Goal: Task Accomplishment & Management: Manage account settings

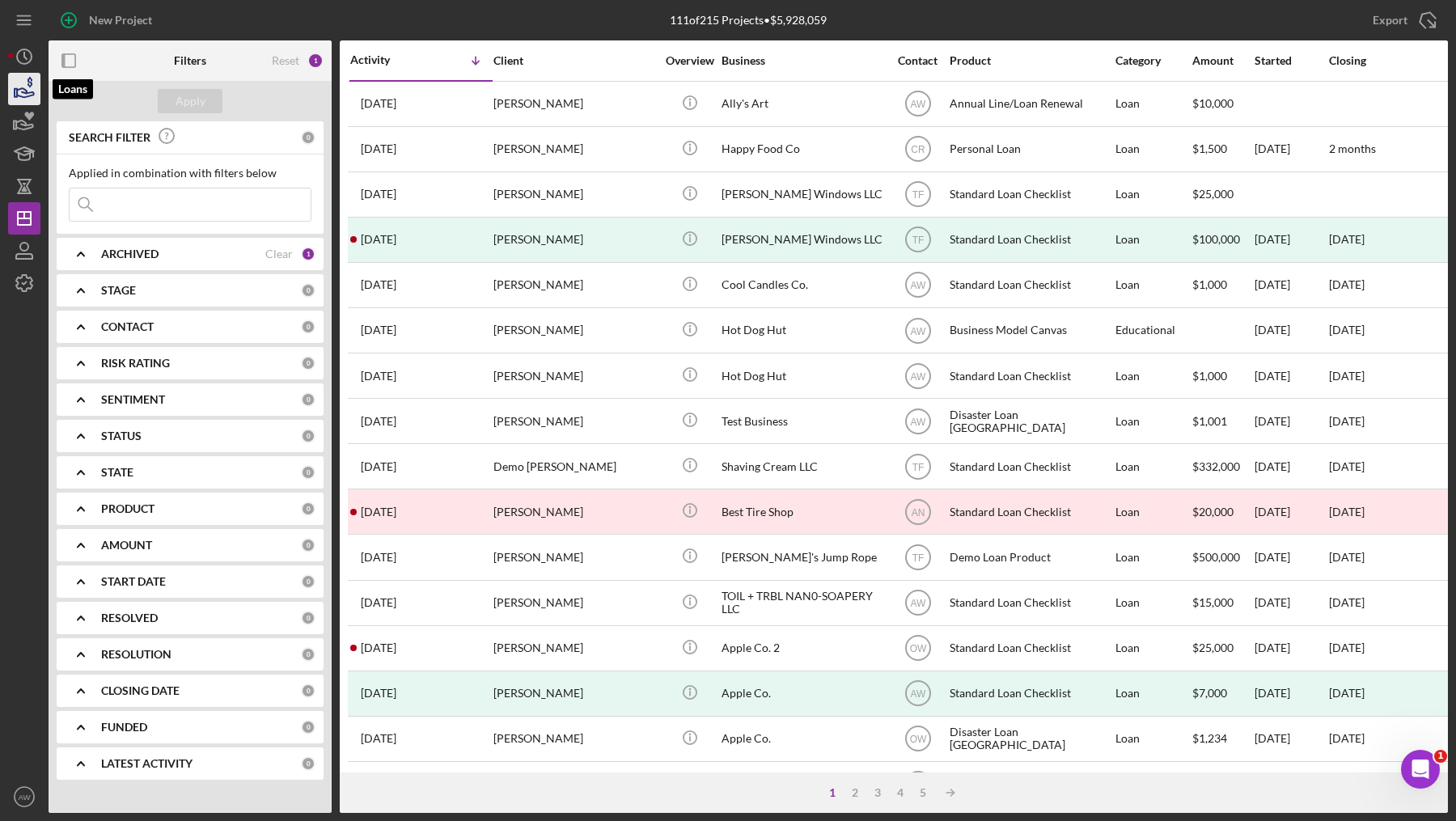
click at [19, 91] on icon "button" at bounding box center [23, 88] width 41 height 41
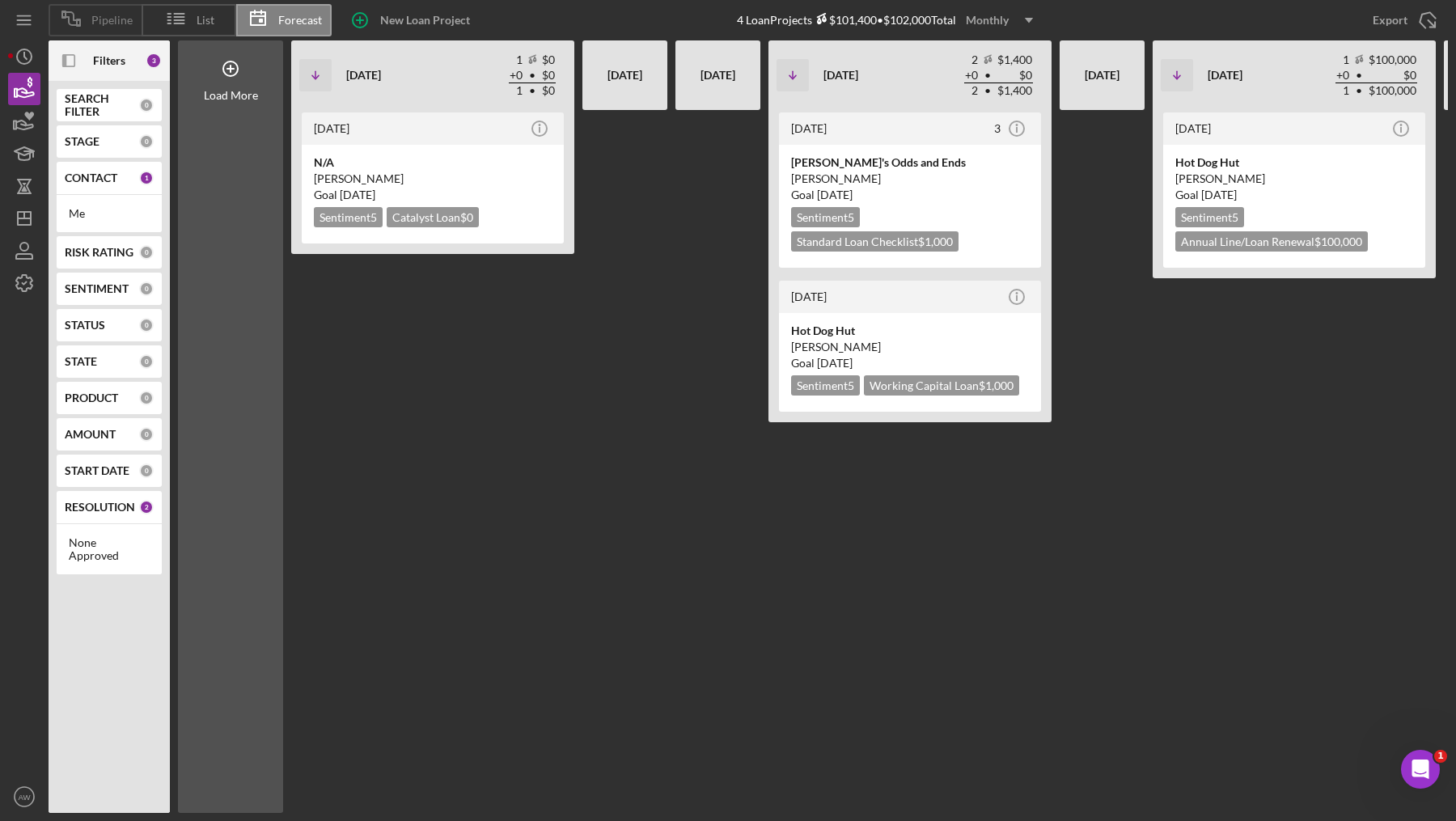
click at [105, 24] on span "Pipeline" at bounding box center [113, 20] width 41 height 13
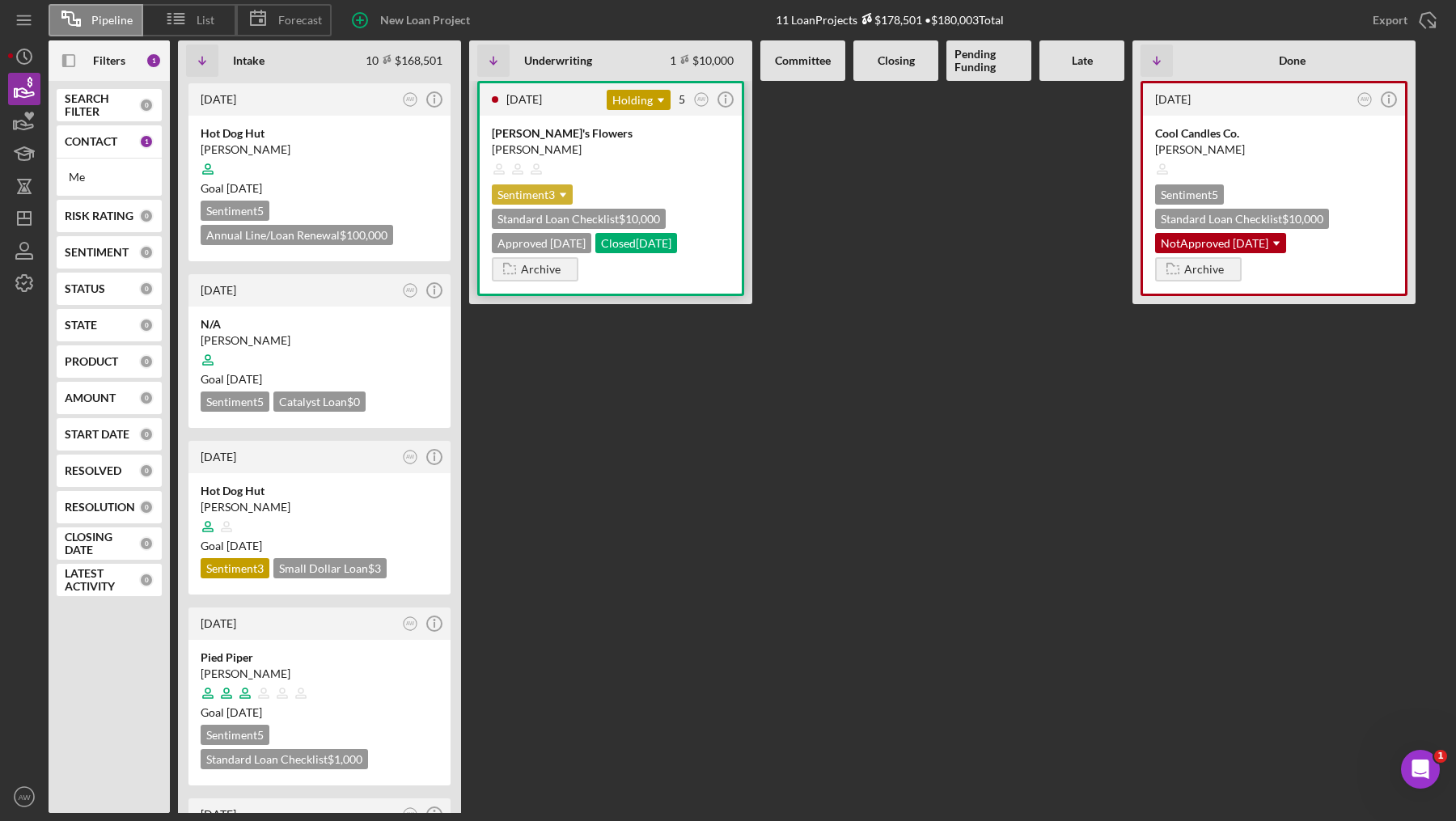
click at [550, 189] on icon "Icon/Dropdown Arrow" at bounding box center [563, 195] width 32 height 32
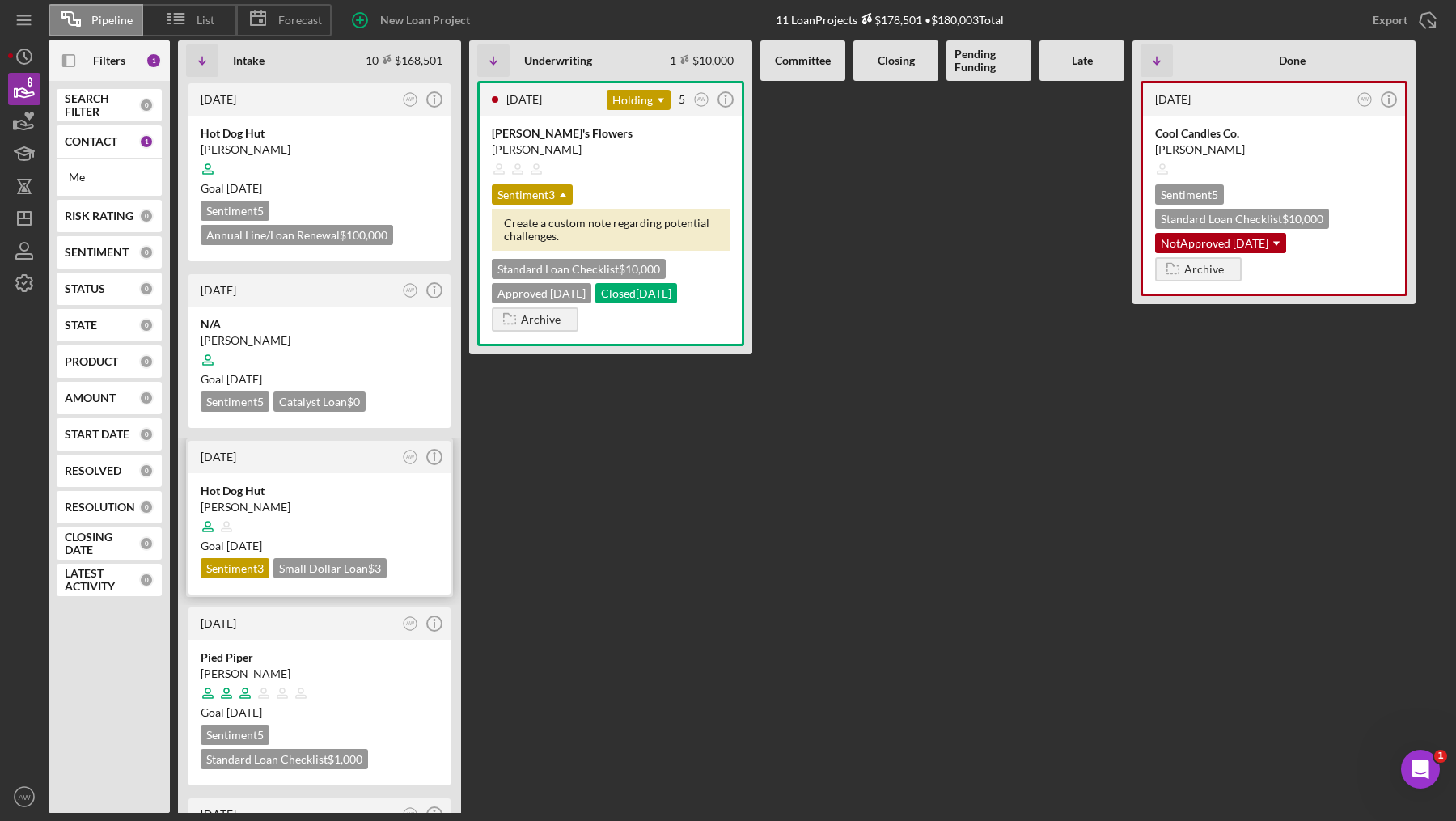
click at [245, 564] on div "Sentiment 3" at bounding box center [235, 568] width 68 height 20
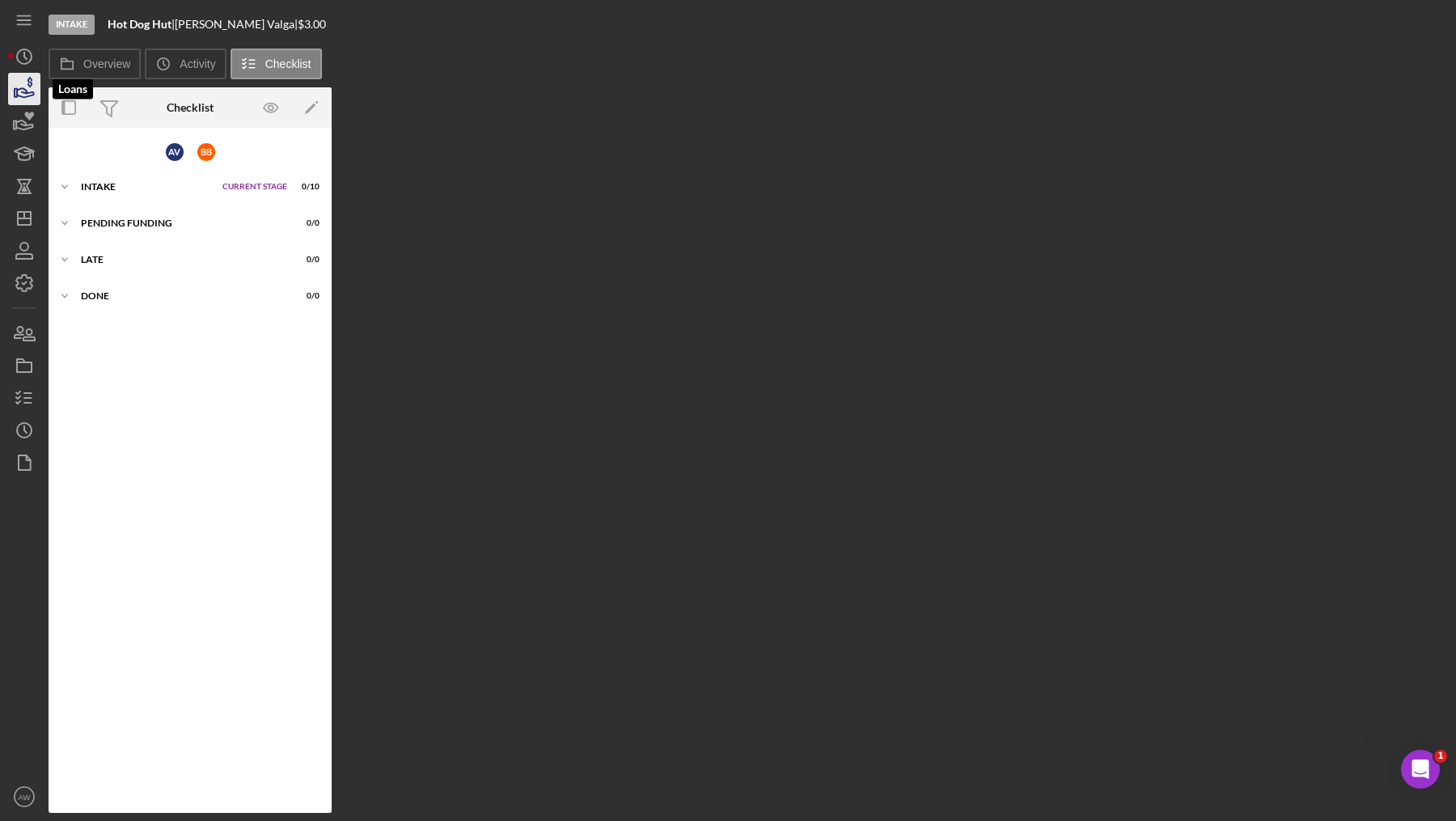
click at [21, 95] on icon "button" at bounding box center [23, 88] width 41 height 41
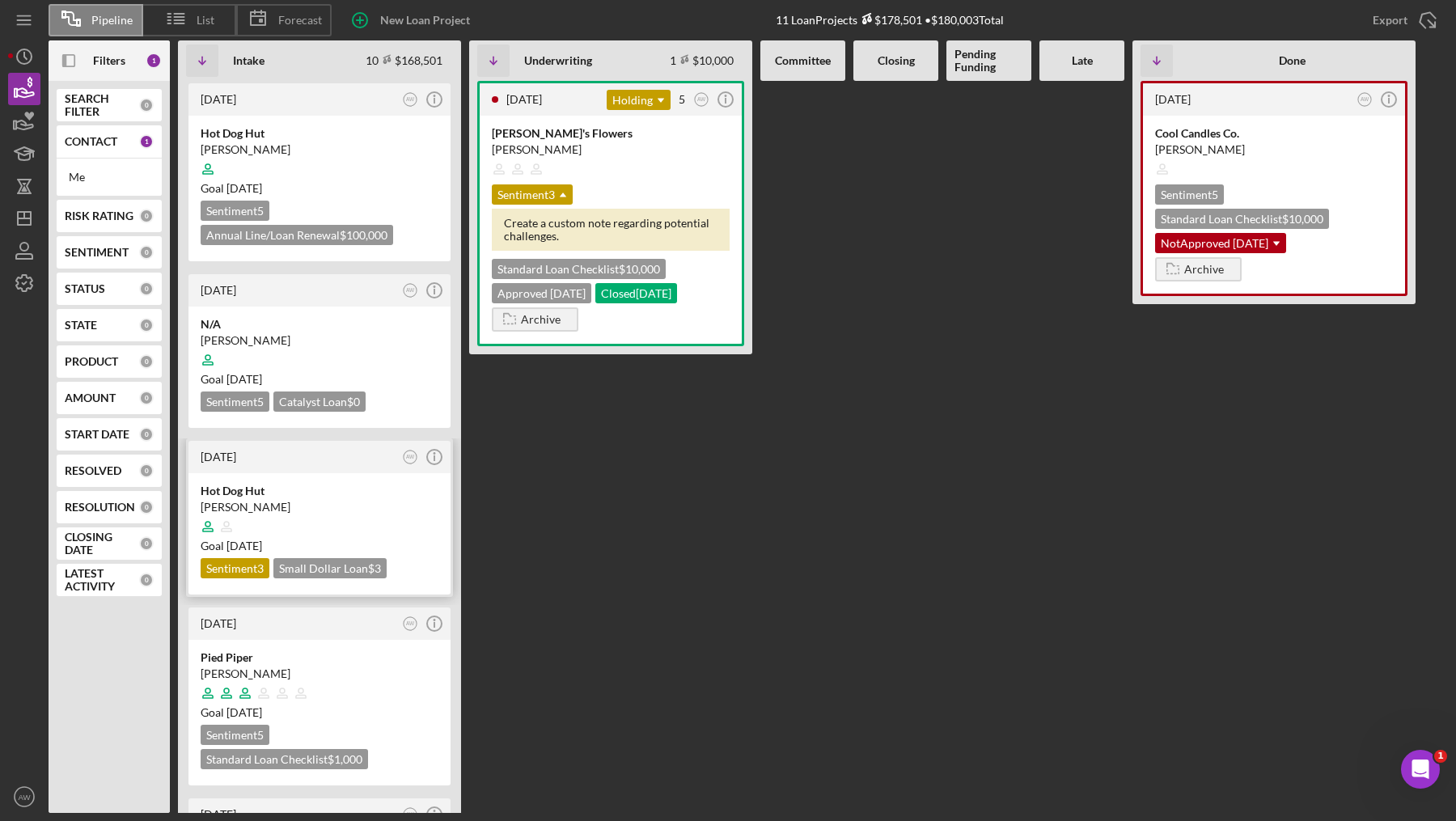
click at [242, 564] on div "Sentiment 3" at bounding box center [235, 568] width 68 height 20
click at [544, 192] on div "Sentiment 3 Icon/Dropdown Arrow" at bounding box center [532, 194] width 81 height 20
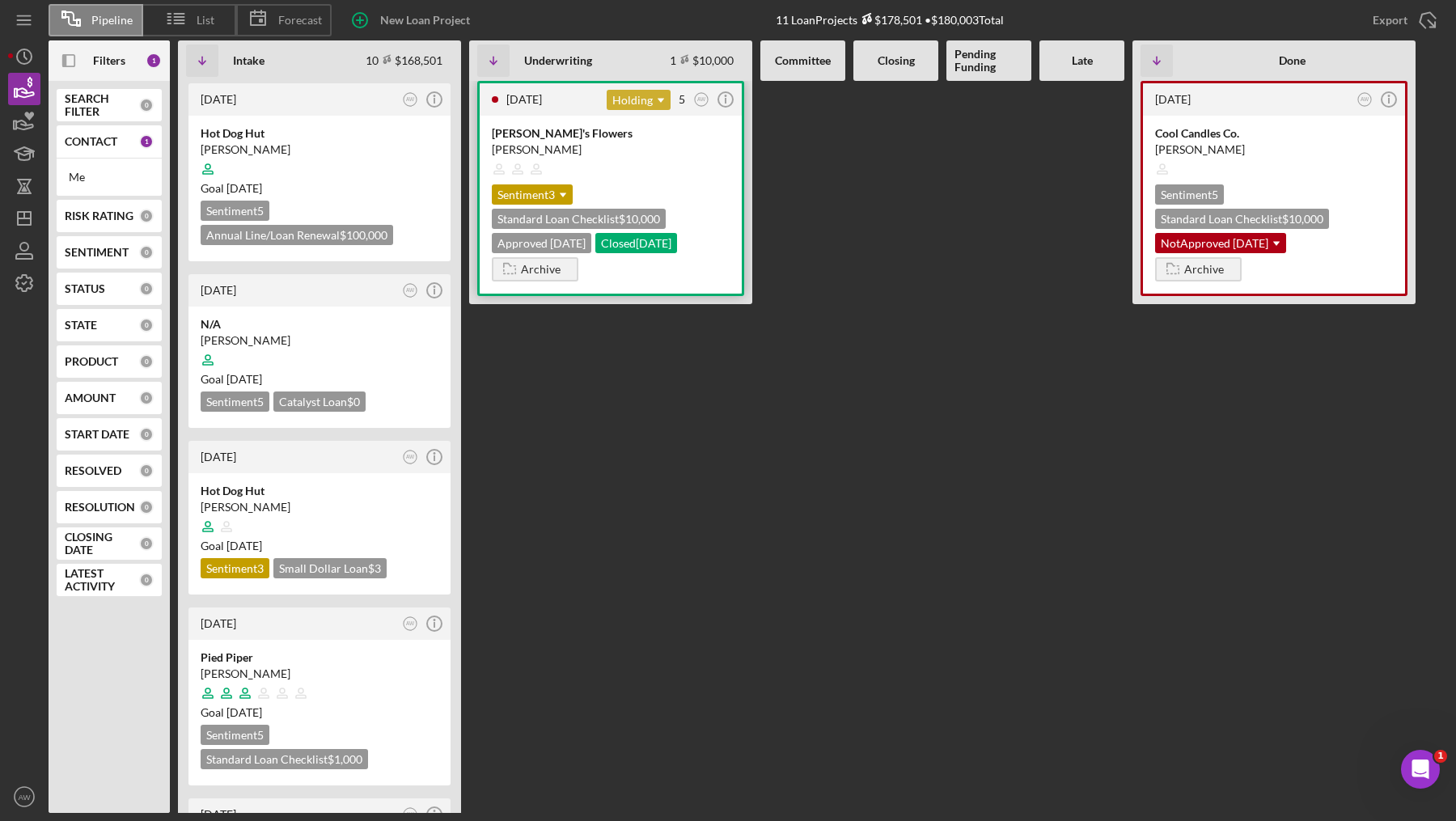
click at [642, 98] on div "Holding Icon/Dropdown Arrow" at bounding box center [638, 100] width 64 height 20
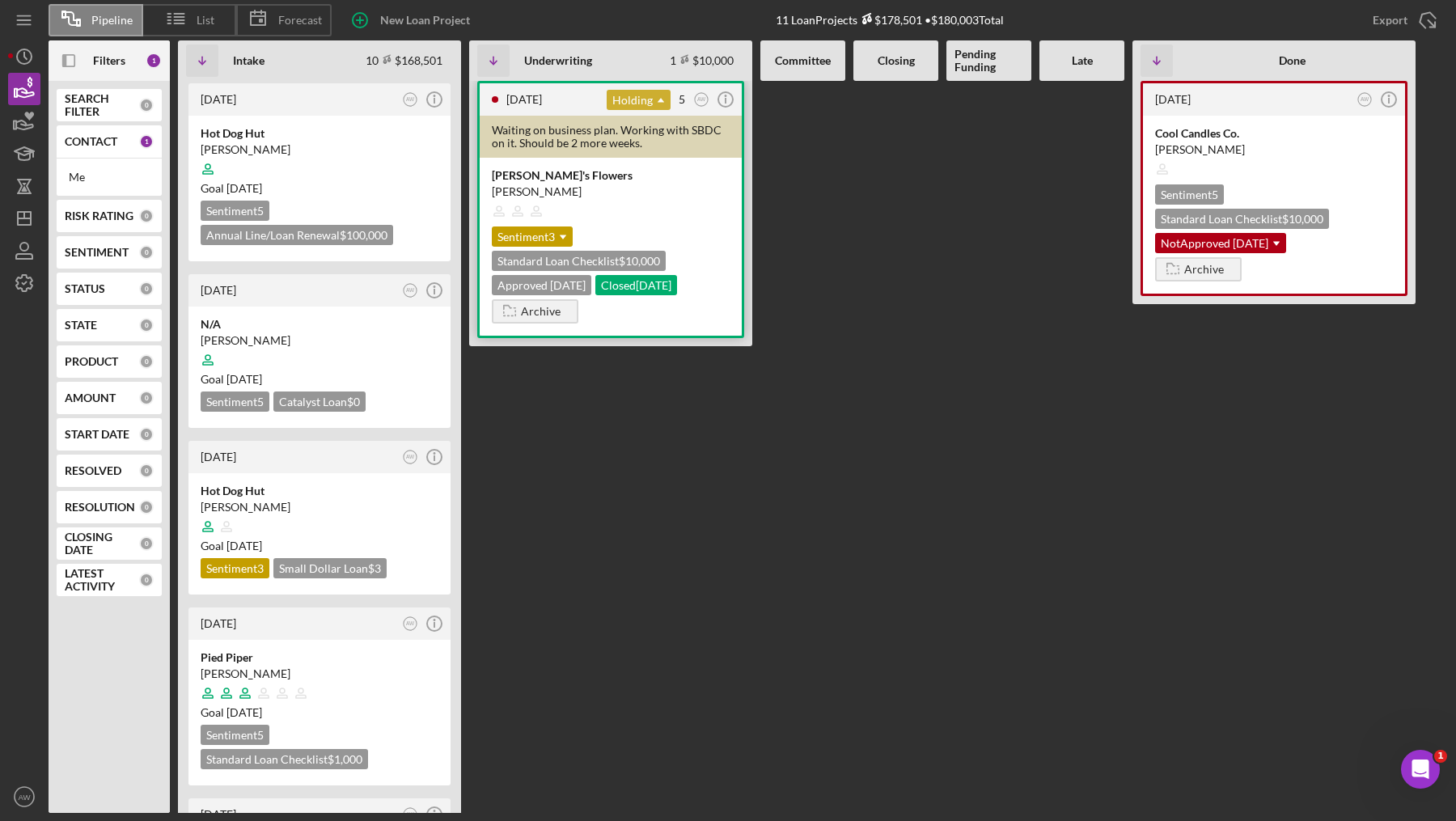
click at [634, 95] on div "Holding Icon/Dropdown Arrow" at bounding box center [638, 100] width 64 height 20
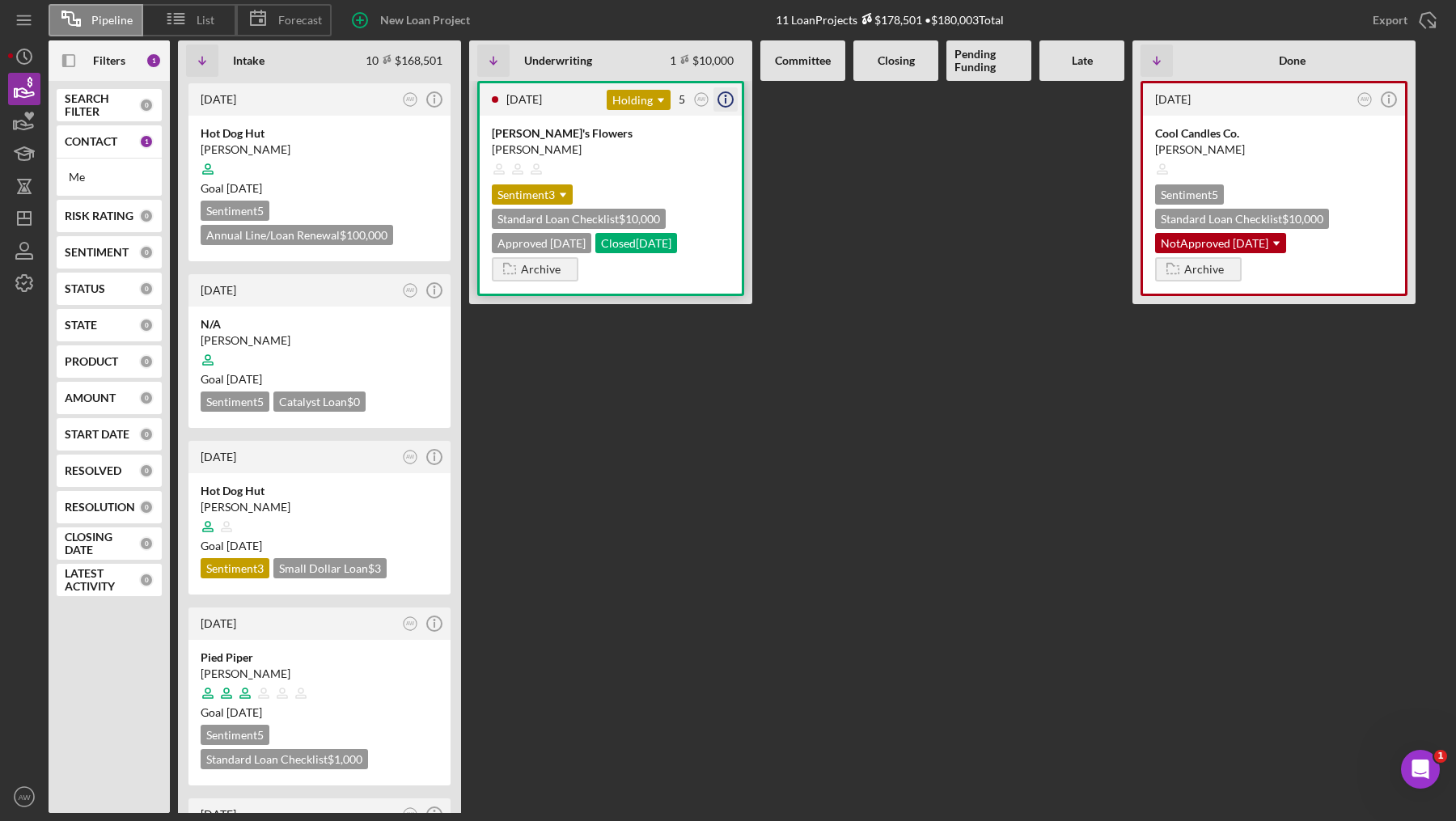
click at [723, 100] on icon "Icon/Info" at bounding box center [726, 99] width 41 height 41
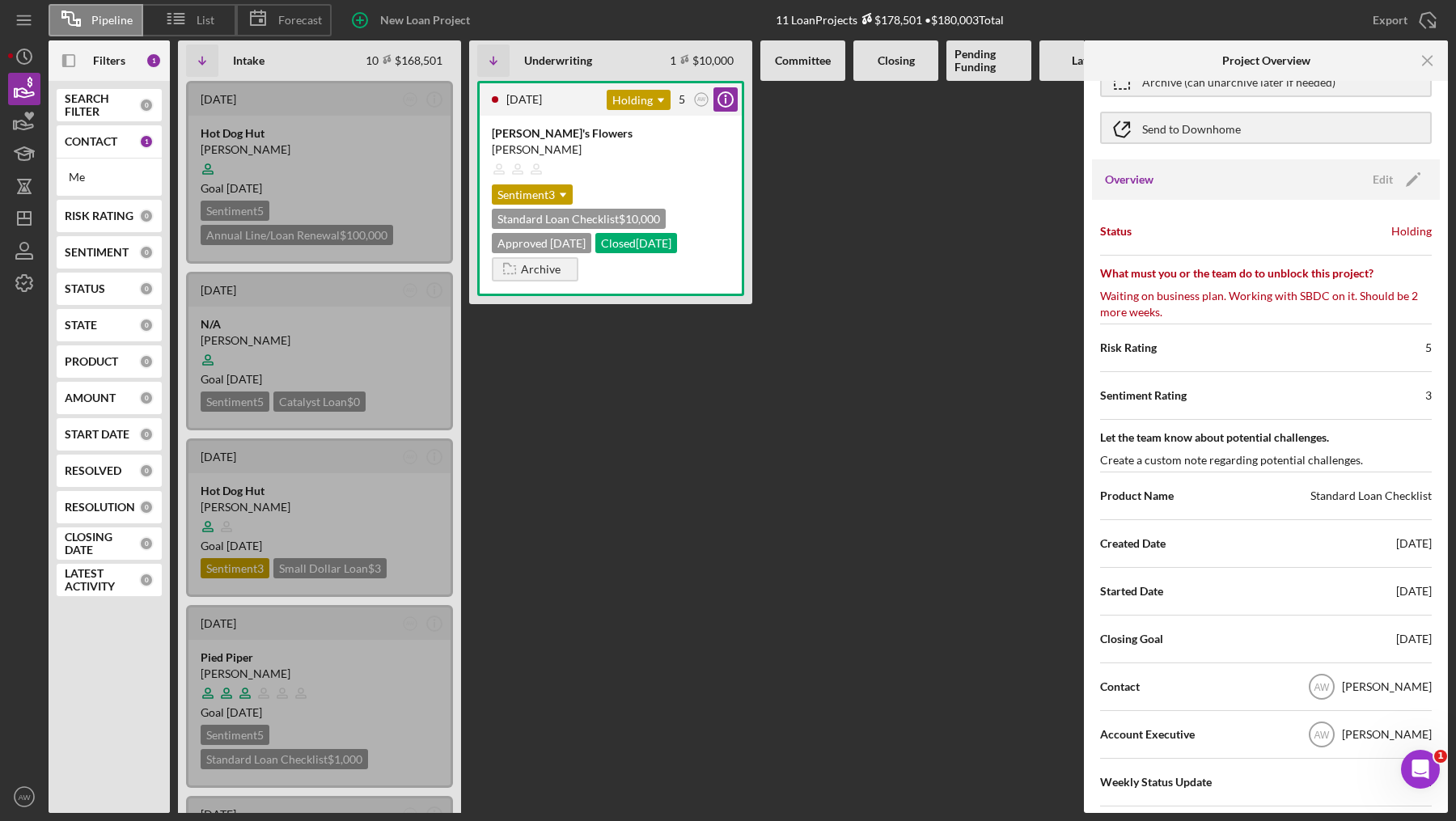
scroll to position [138, 0]
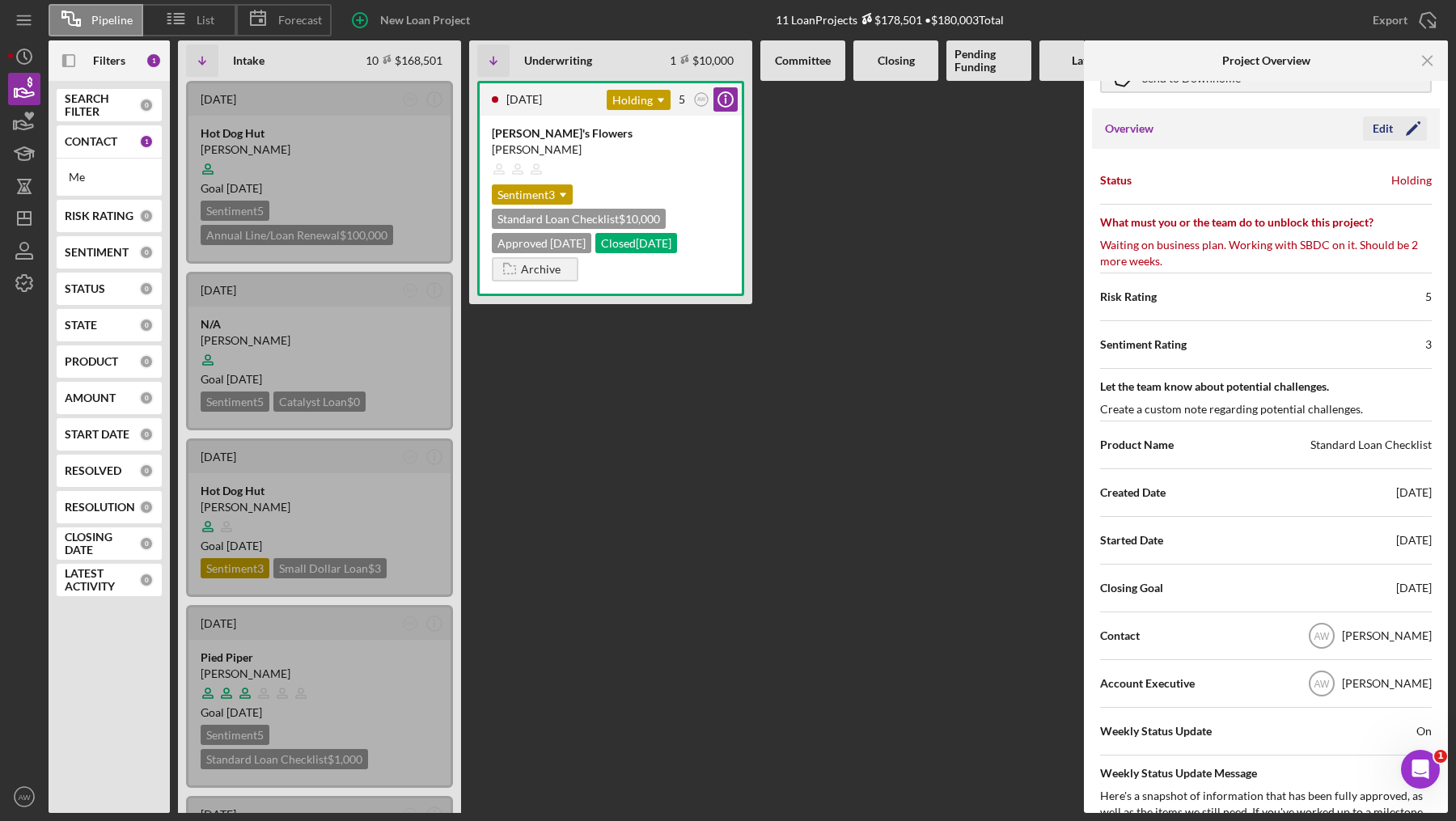
click at [1380, 126] on div "Edit" at bounding box center [1383, 128] width 20 height 24
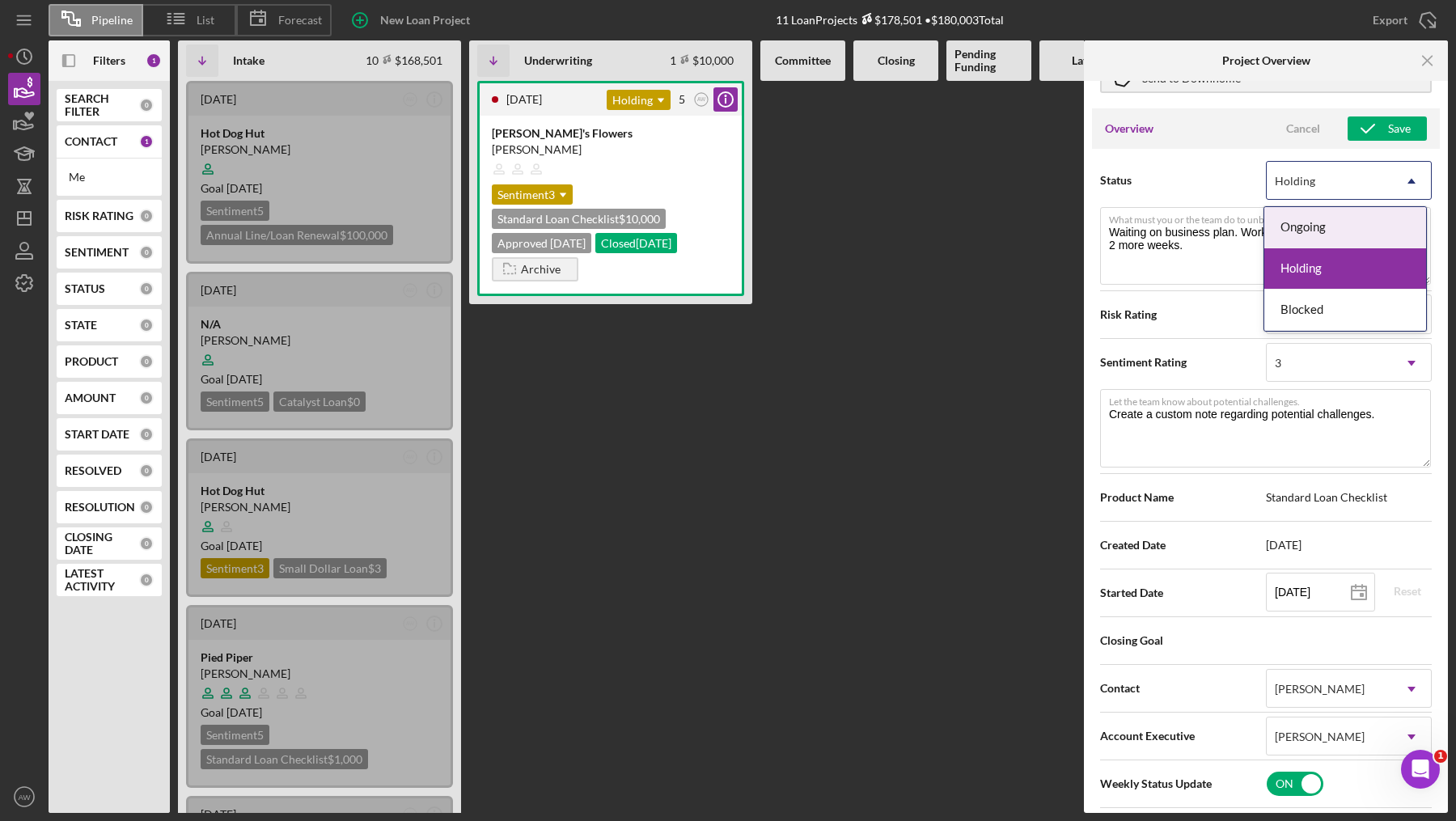
click at [1306, 187] on div "Holding" at bounding box center [1329, 181] width 125 height 37
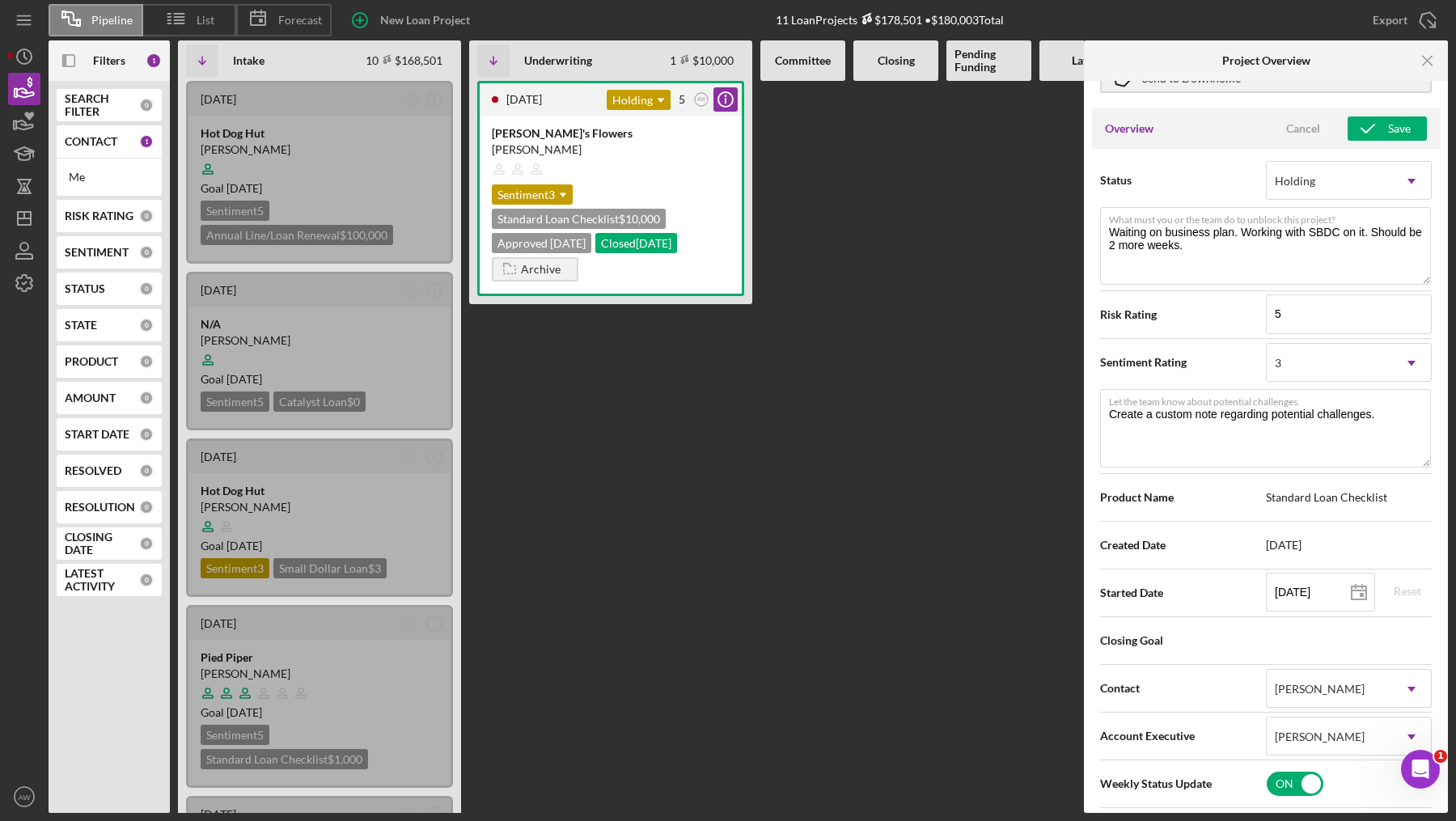
click at [1176, 174] on span "Status" at bounding box center [1183, 180] width 166 height 16
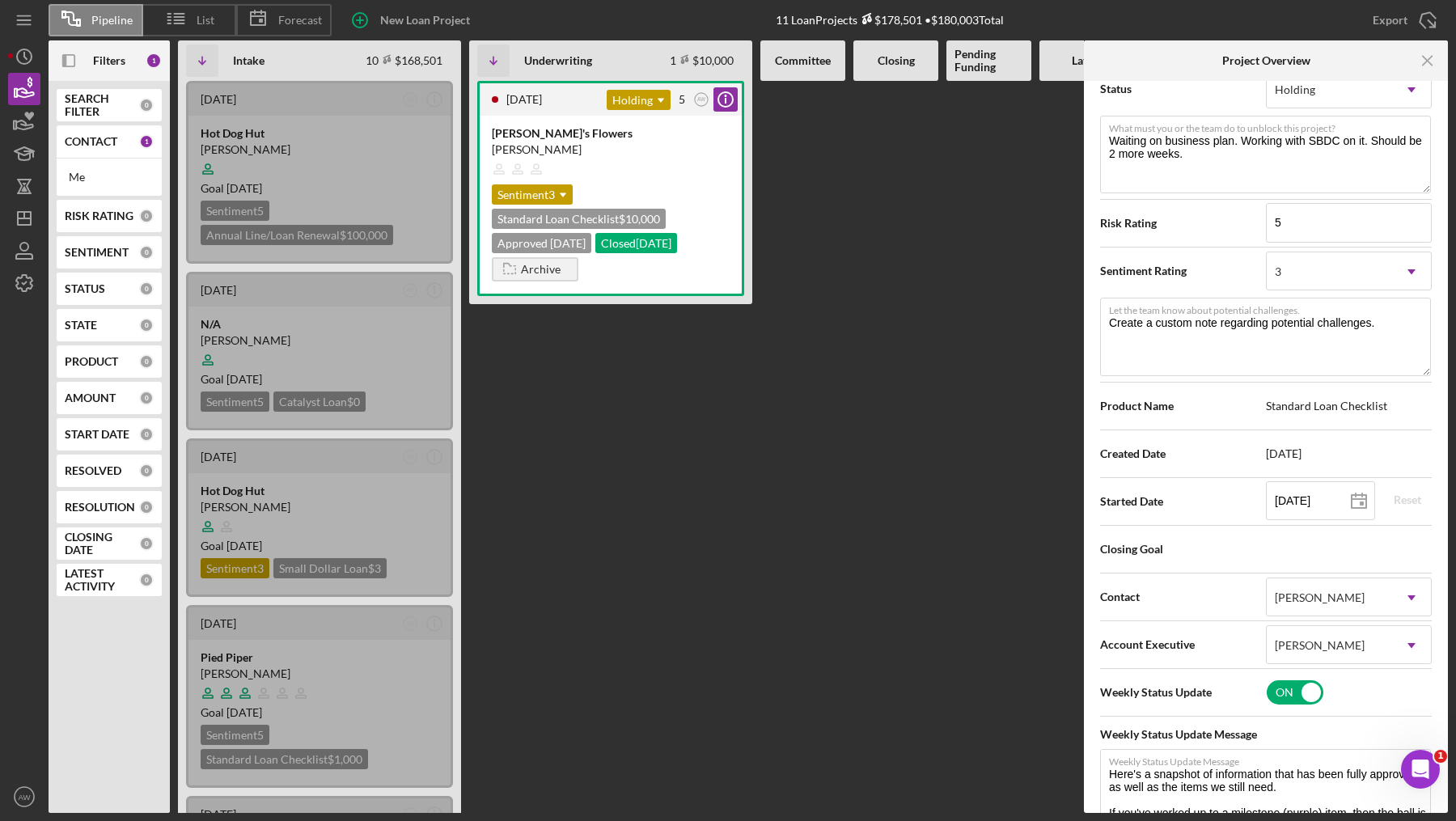
scroll to position [259, 0]
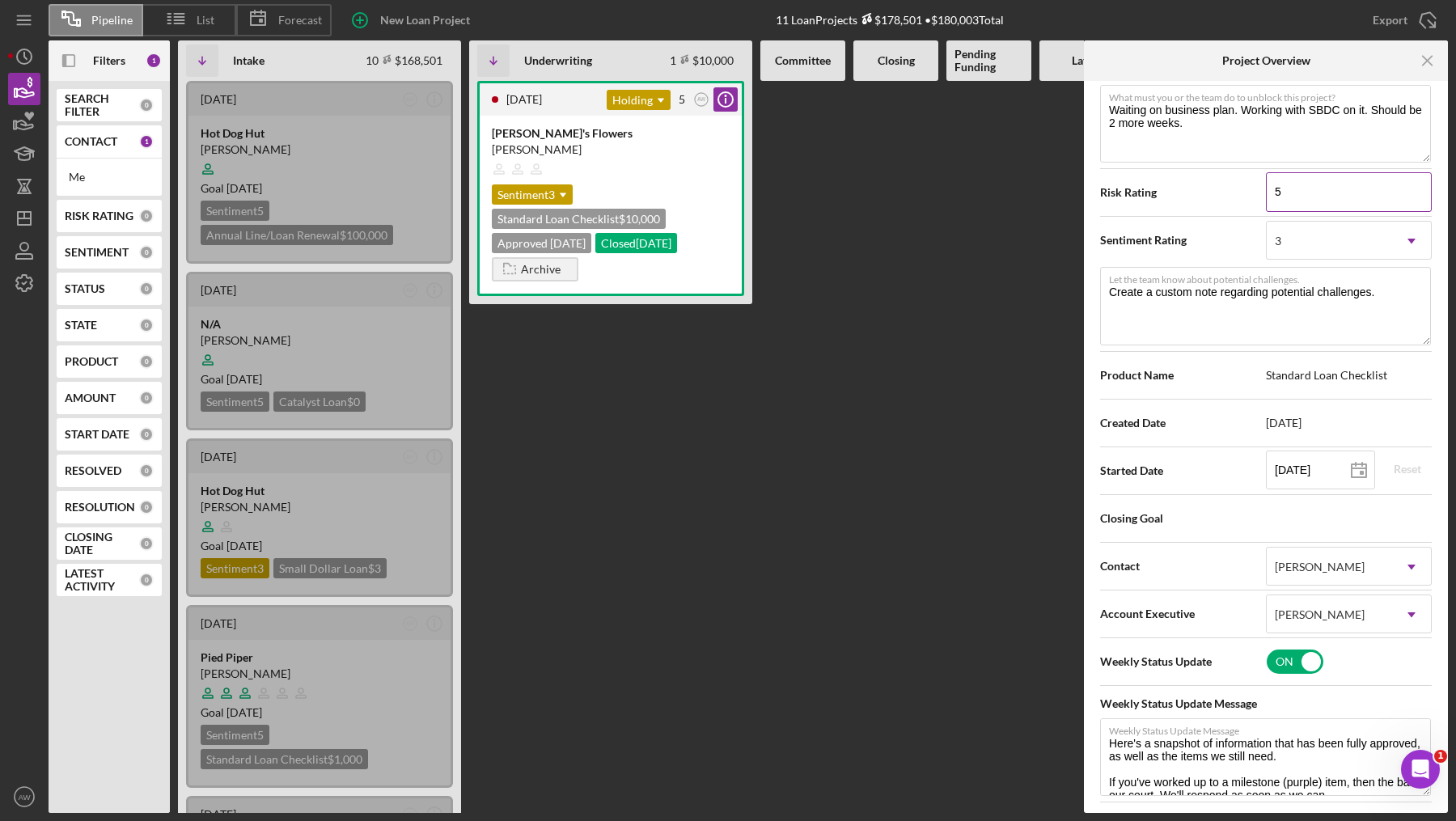
type textarea "Here's a snapshot of information that has been fully approved, as well as the i…"
drag, startPoint x: 1302, startPoint y: 203, endPoint x: 1252, endPoint y: 202, distance: 50.0
click at [1253, 202] on div "Risk Rating 5" at bounding box center [1266, 192] width 331 height 41
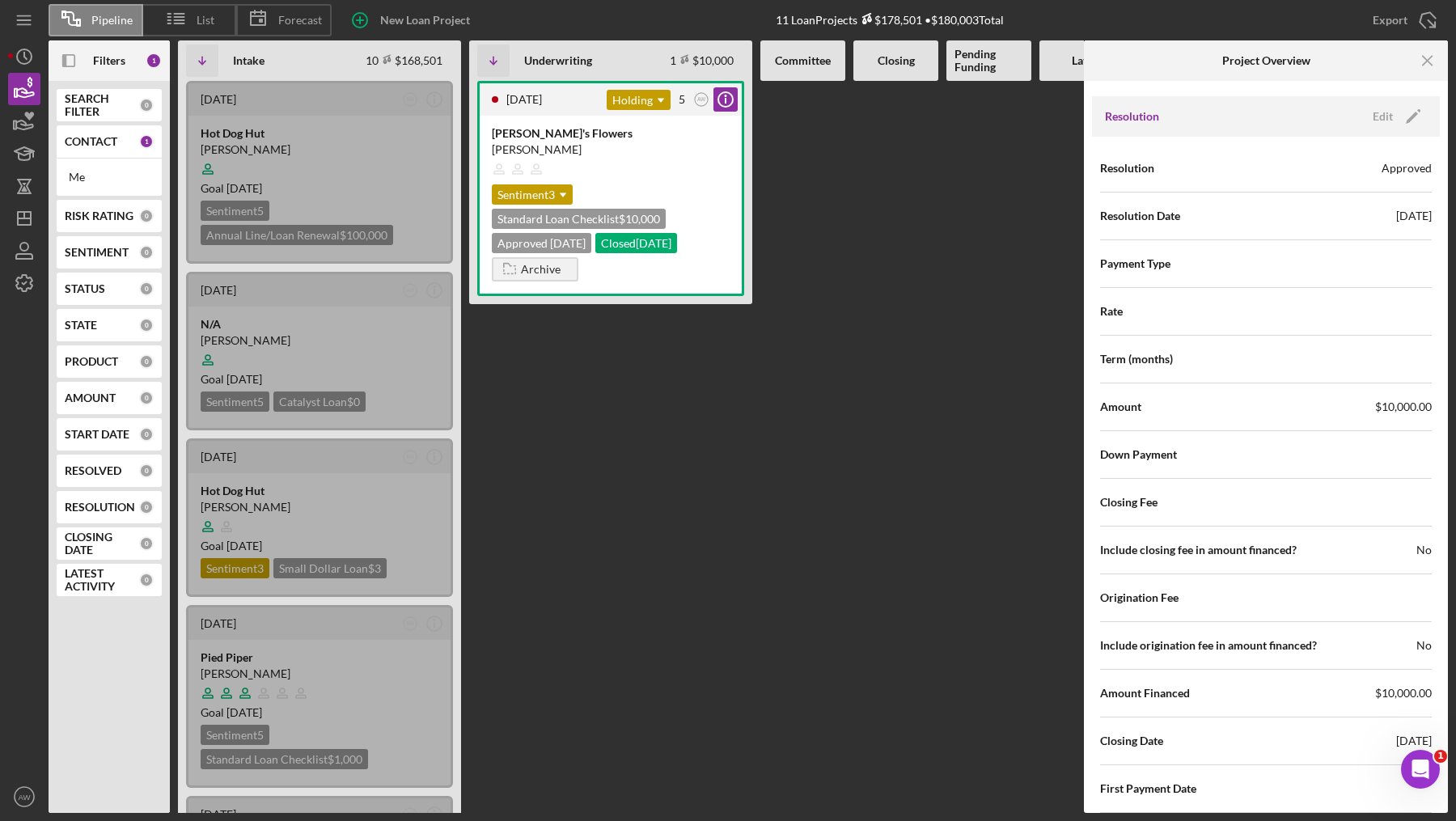
scroll to position [2459, 0]
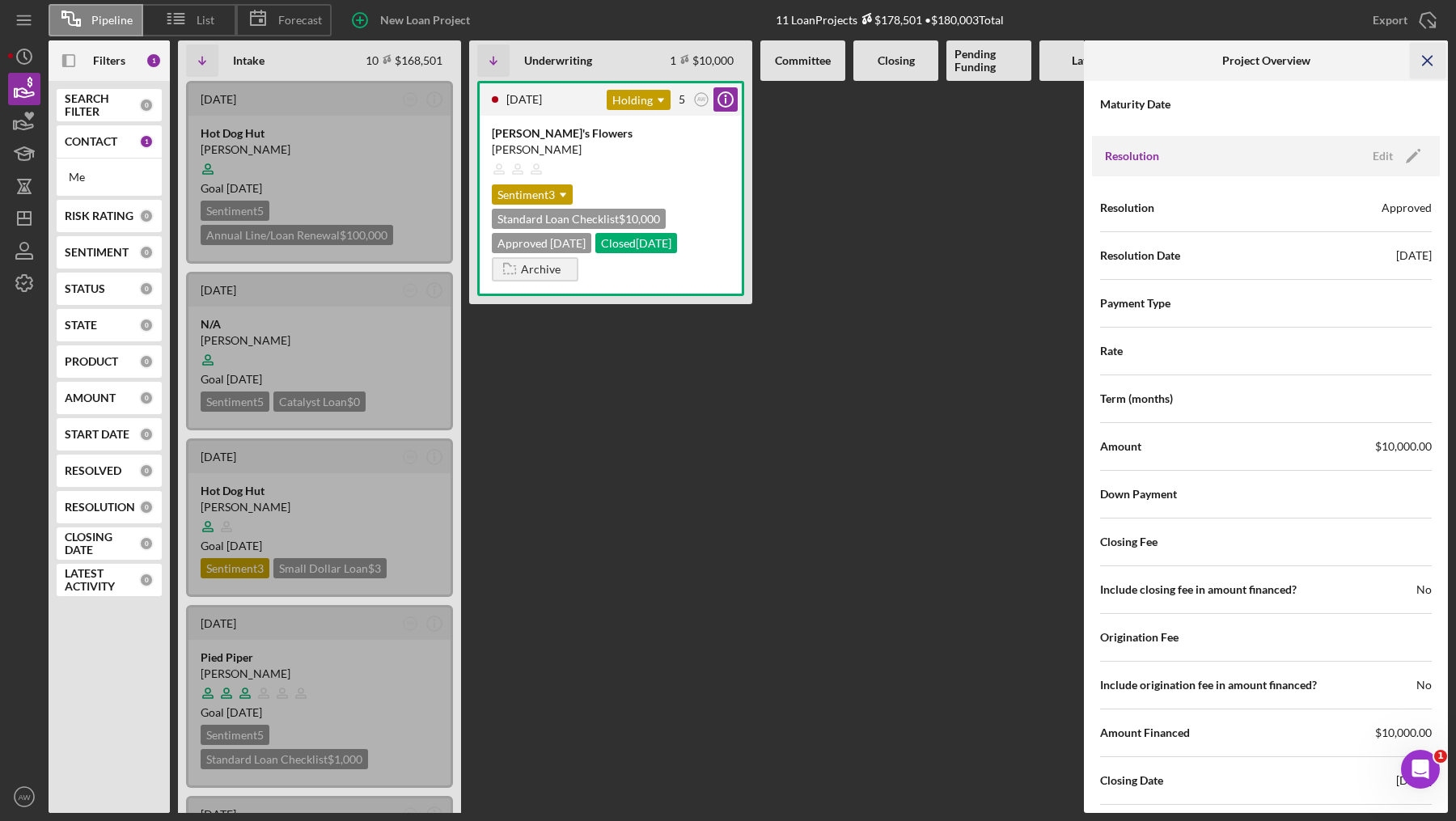
click at [1424, 66] on icon "Icon/Menu Close" at bounding box center [1428, 61] width 36 height 36
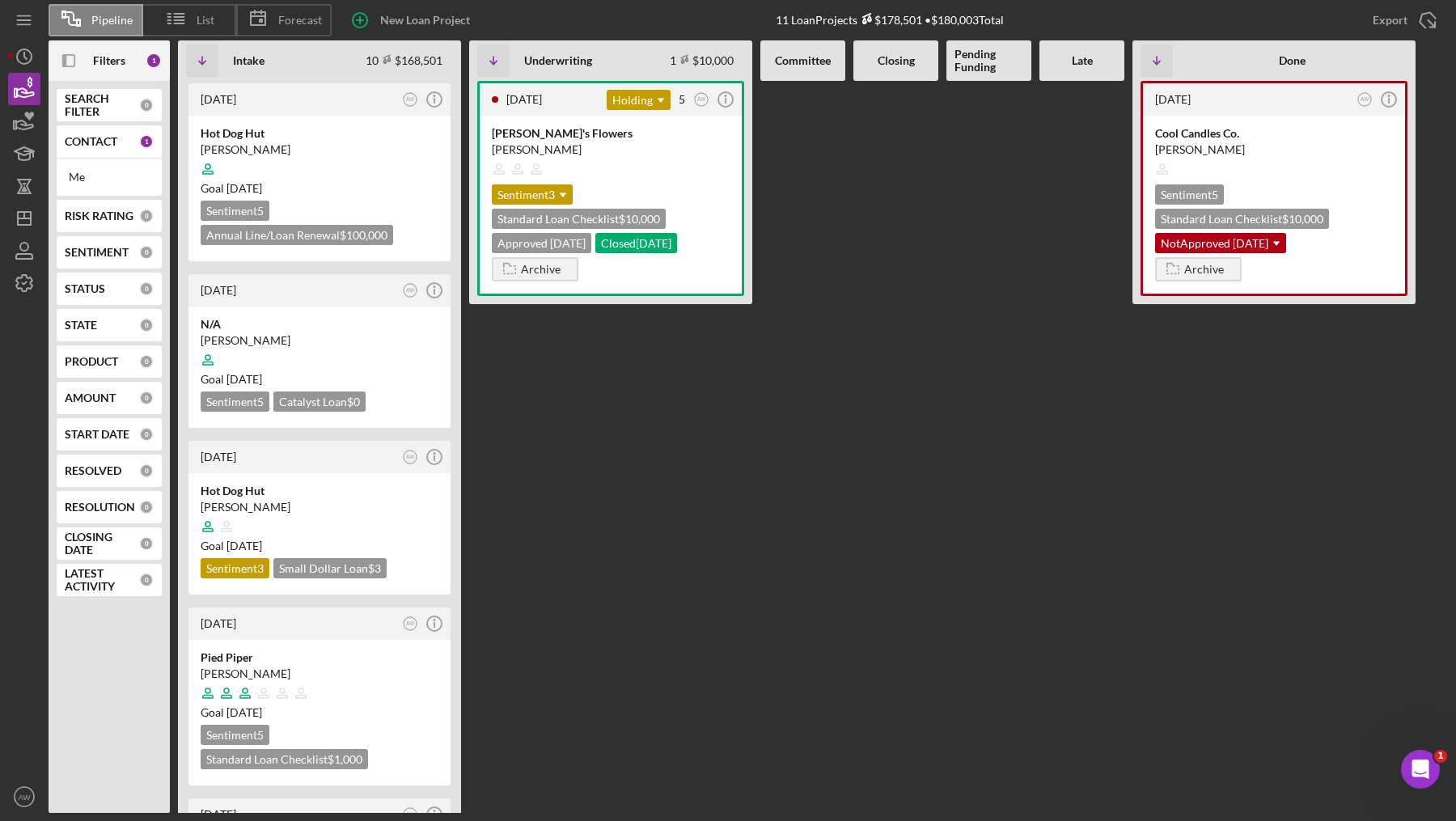
scroll to position [0, 0]
click at [284, 16] on span "Forecast" at bounding box center [300, 20] width 44 height 13
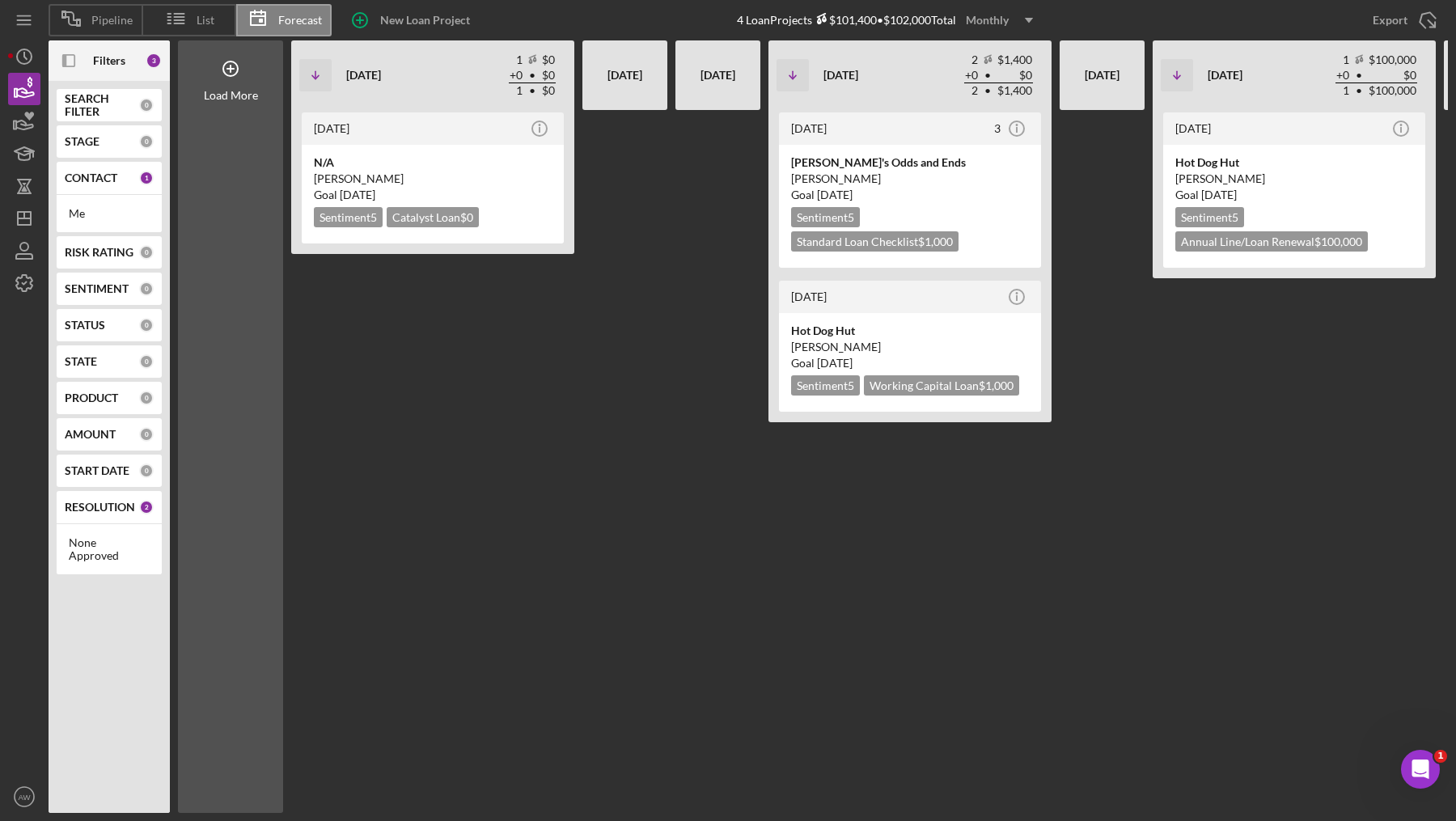
click at [1012, 21] on icon "Icon/Dropdown Arrow" at bounding box center [1028, 20] width 41 height 41
click at [1006, 91] on div "Quarterly" at bounding box center [1002, 92] width 66 height 33
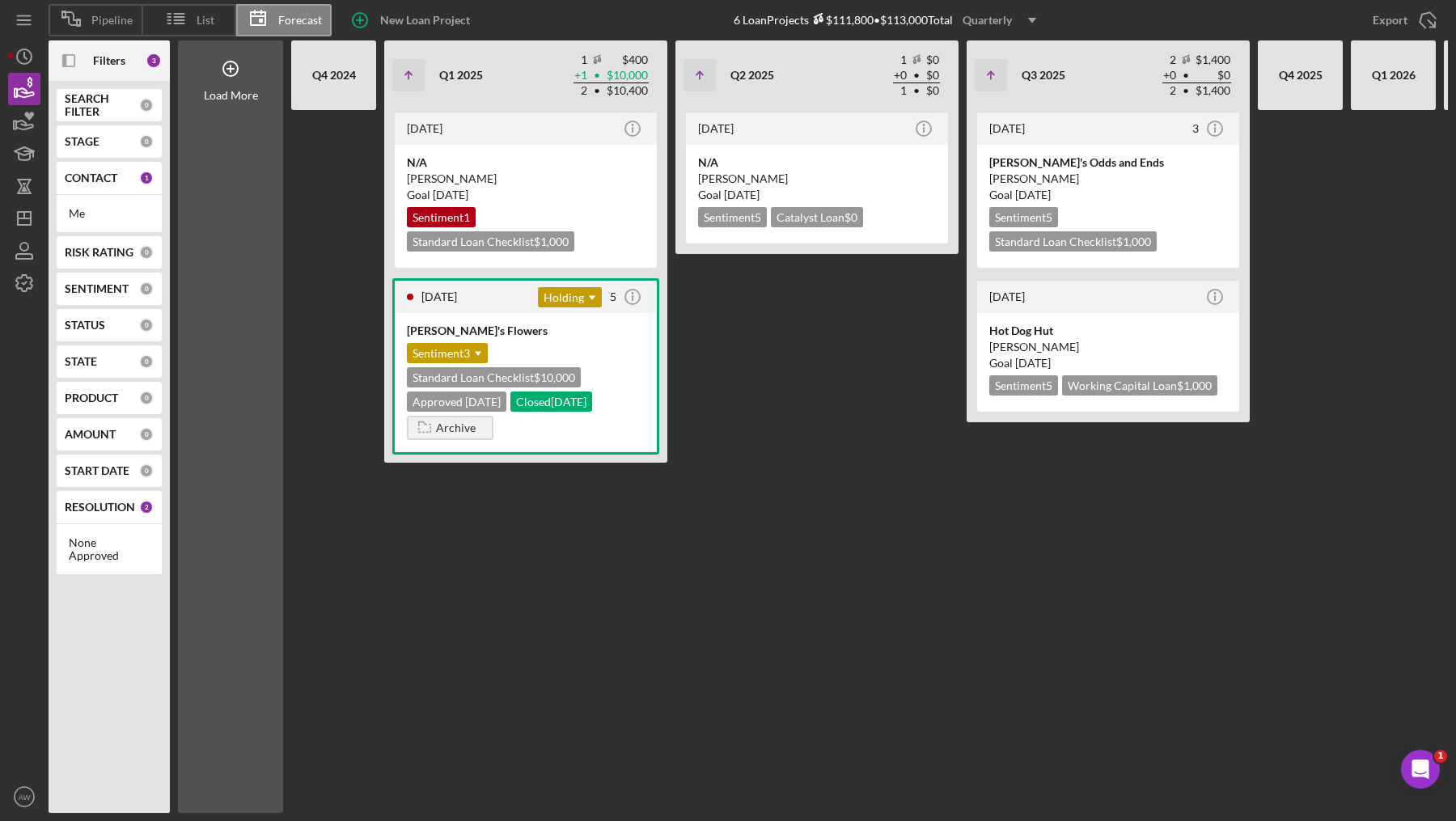
click at [1022, 20] on icon "Icon/Dropdown Arrow" at bounding box center [1032, 20] width 41 height 41
click at [986, 124] on div "Yearly" at bounding box center [1002, 124] width 66 height 32
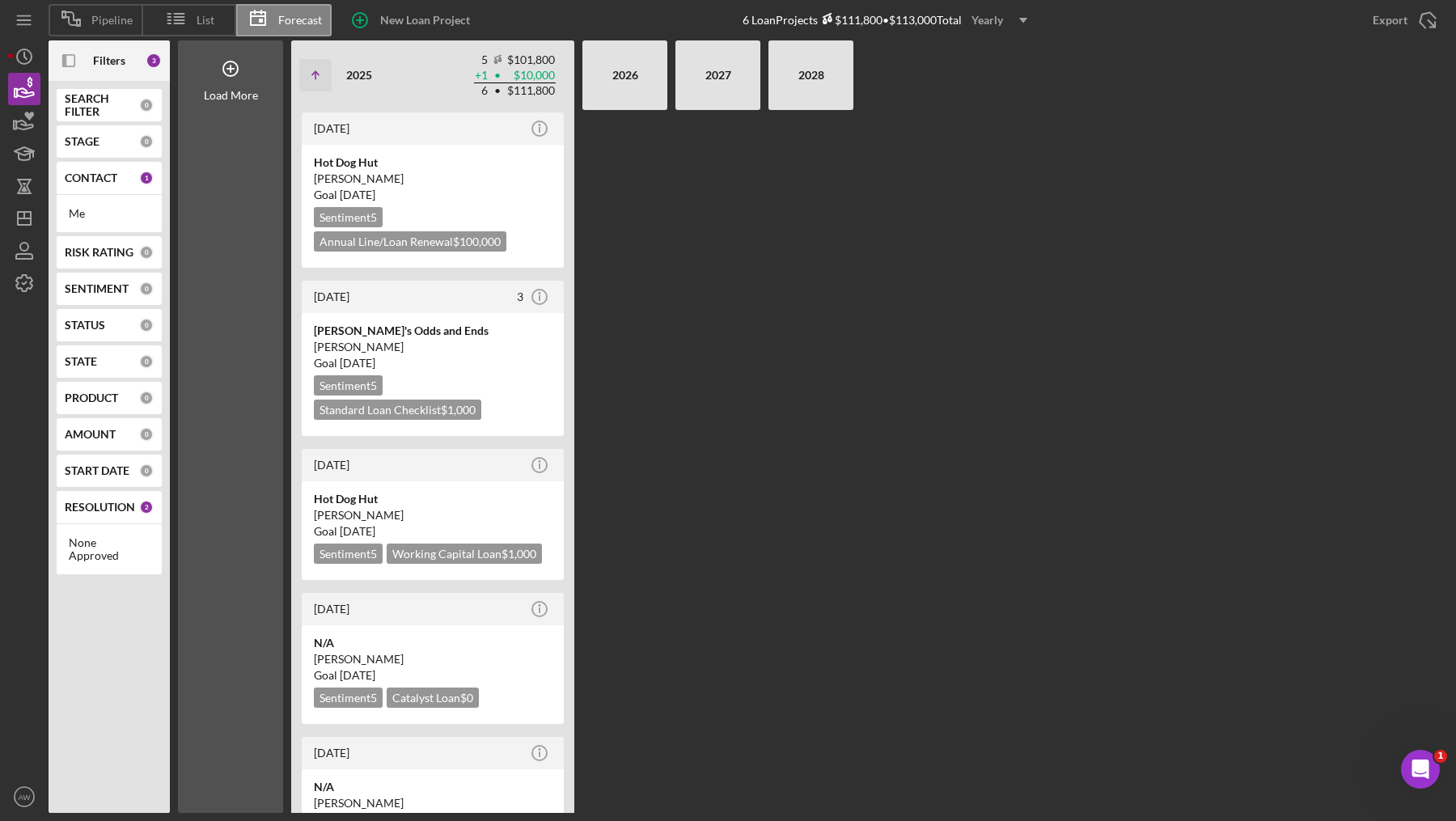
click at [1008, 9] on icon "Icon/Dropdown Arrow" at bounding box center [1023, 20] width 41 height 41
click at [1009, 51] on div "Monthly" at bounding box center [1002, 59] width 66 height 33
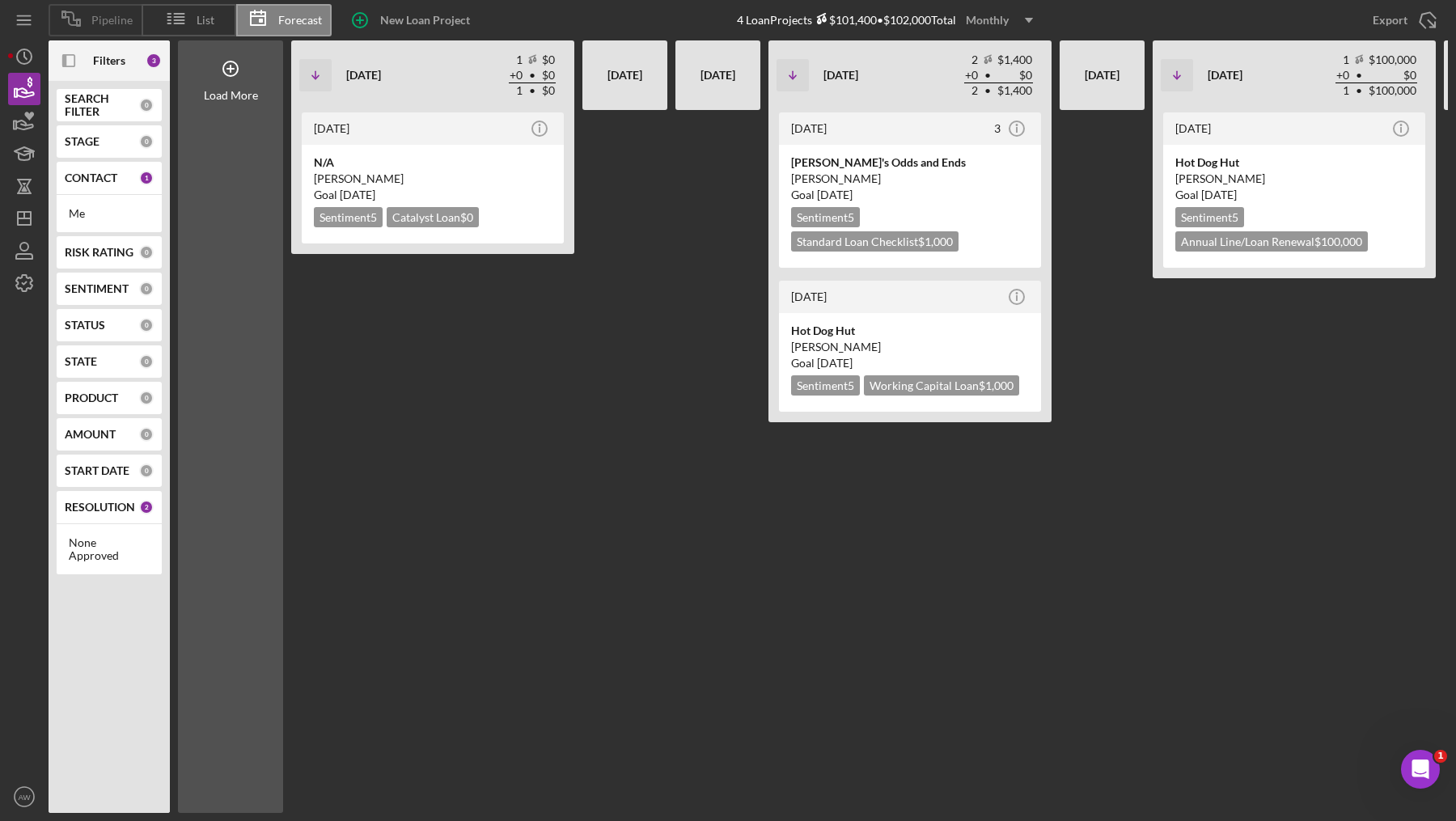
click at [59, 27] on icon at bounding box center [71, 18] width 41 height 41
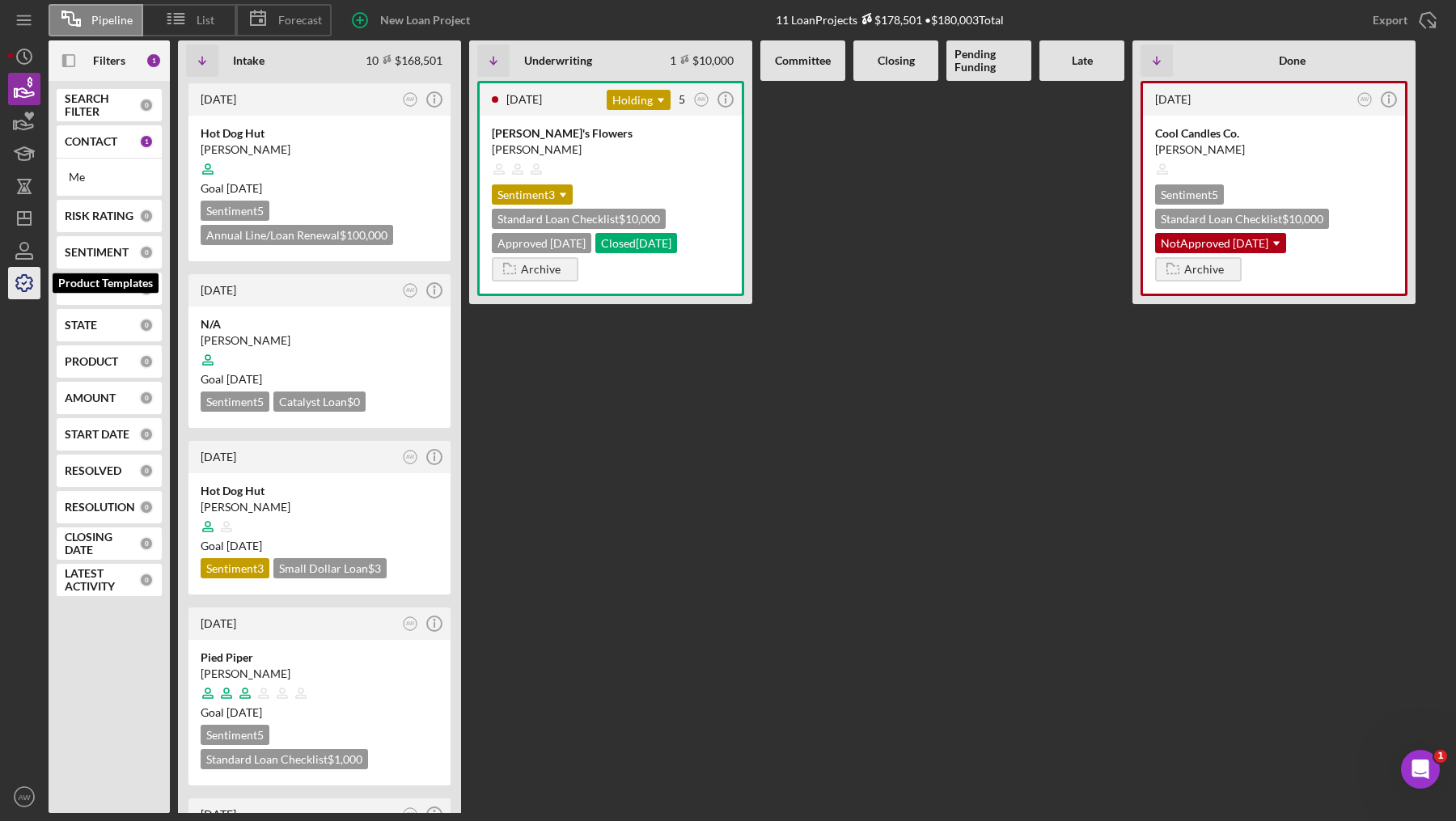
click at [21, 277] on icon "button" at bounding box center [24, 284] width 16 height 16
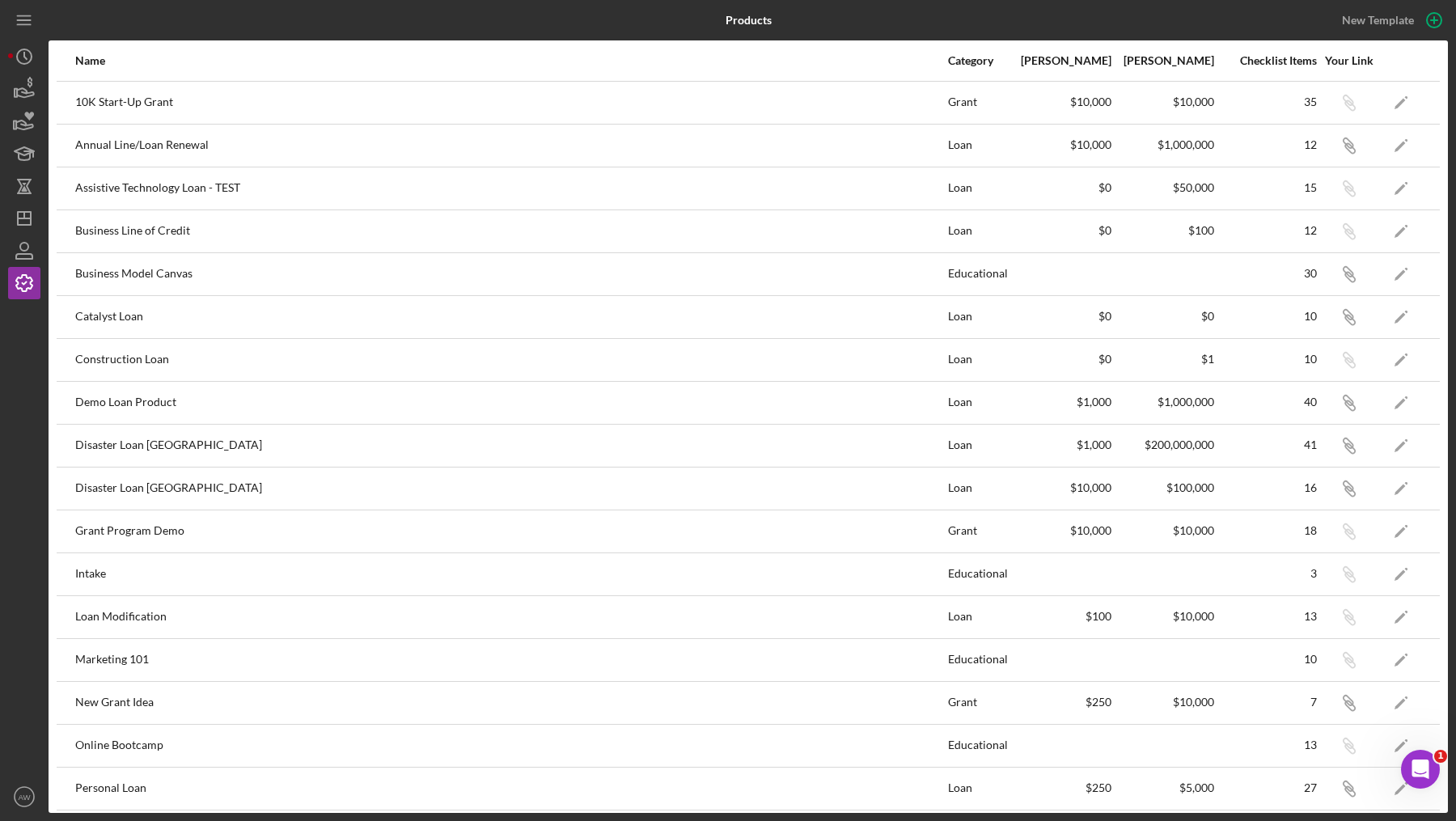
scroll to position [383, 0]
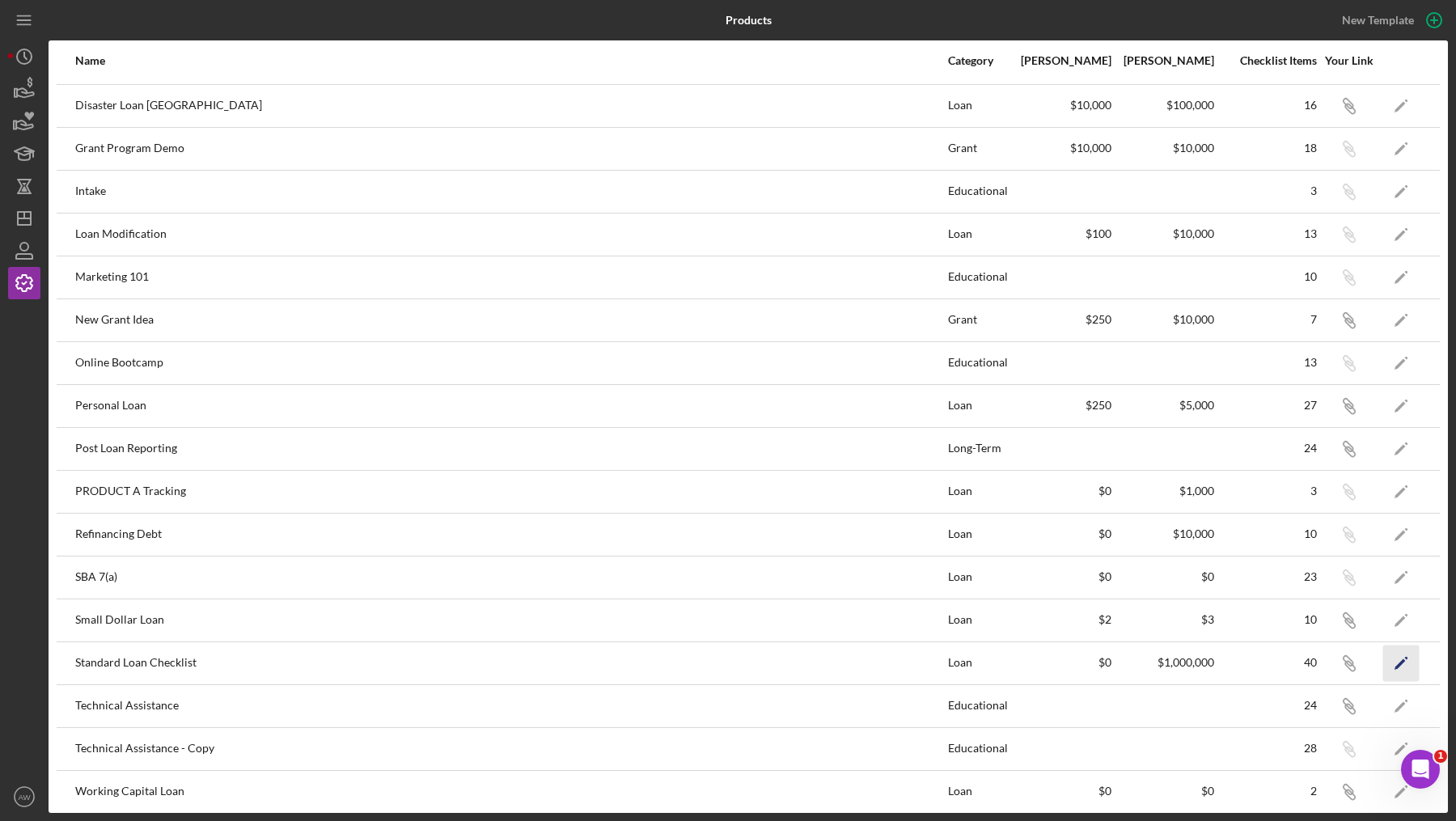
click at [1398, 654] on icon "Icon/Edit" at bounding box center [1402, 663] width 36 height 36
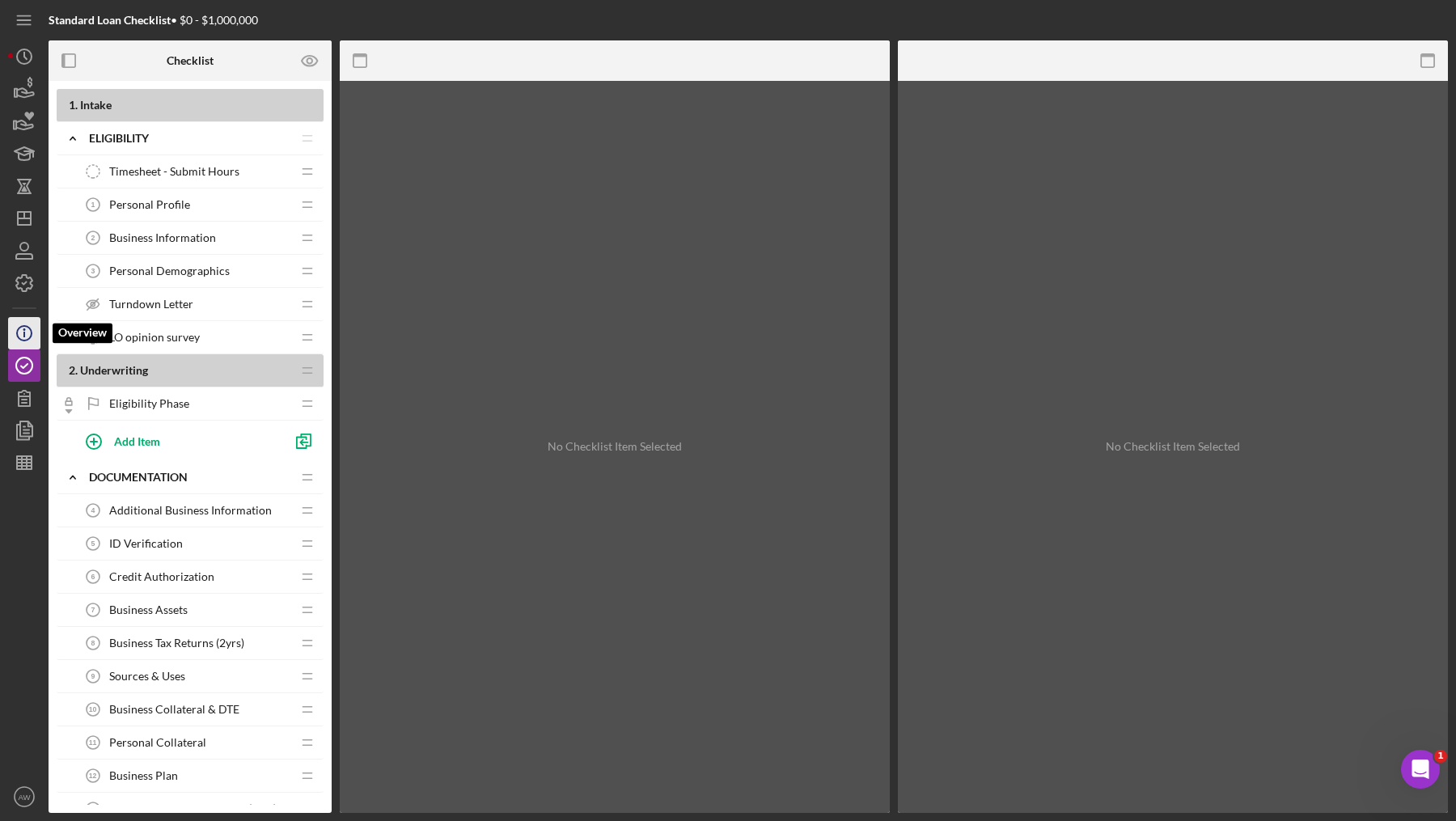
click at [18, 325] on icon "Icon/Info" at bounding box center [23, 333] width 41 height 41
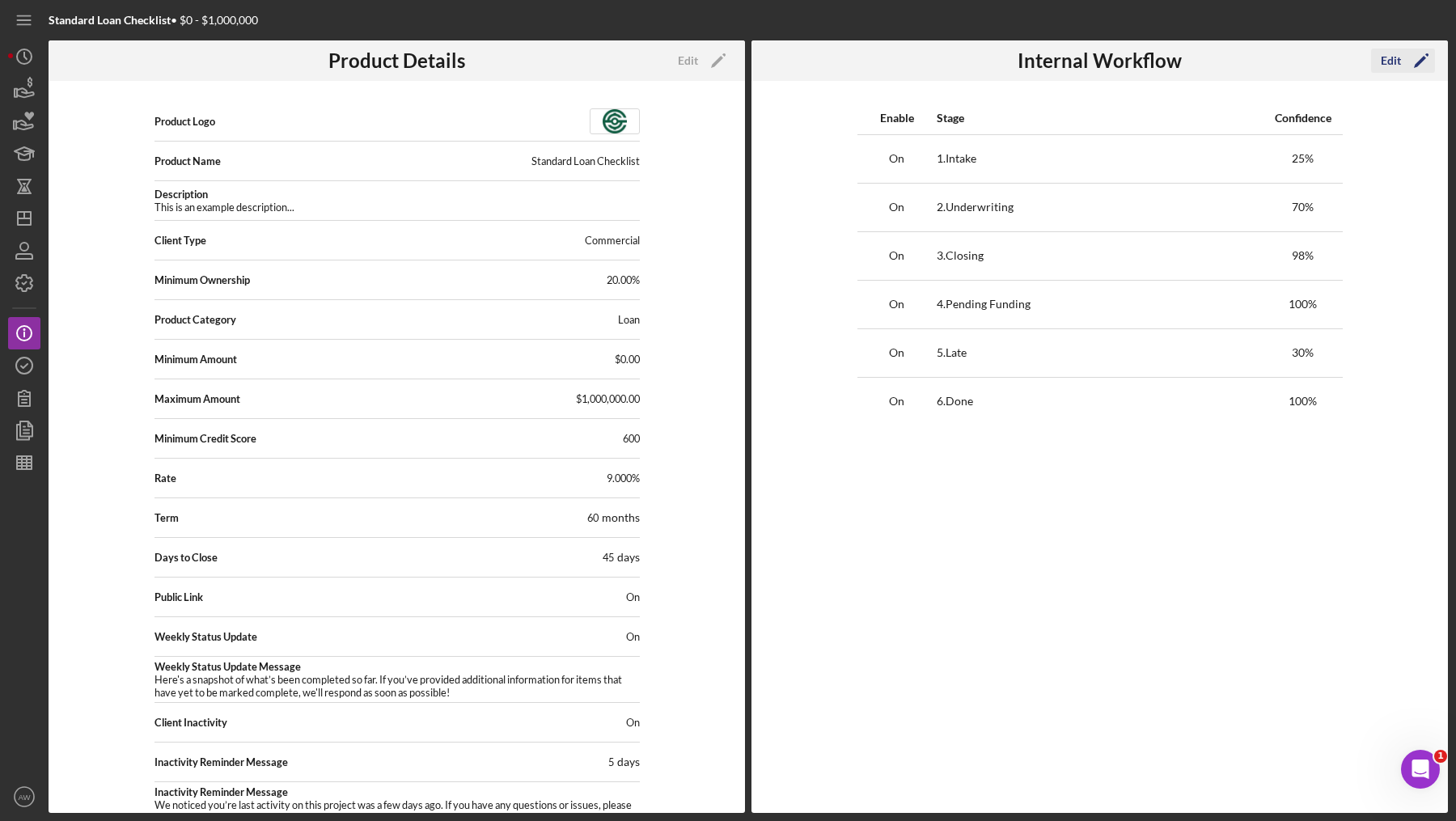
click at [1408, 61] on icon "Icon/Edit" at bounding box center [1421, 60] width 41 height 41
